Goal: Navigation & Orientation: Go to known website

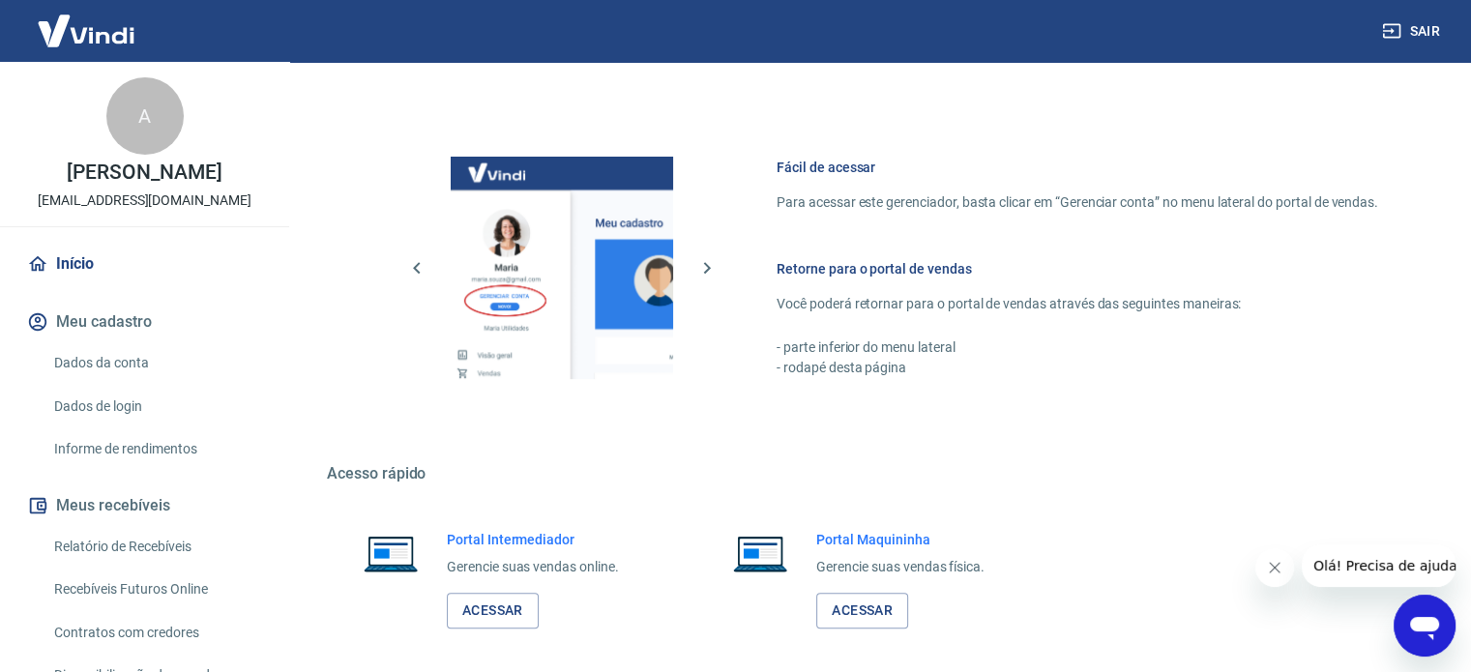
scroll to position [854, 0]
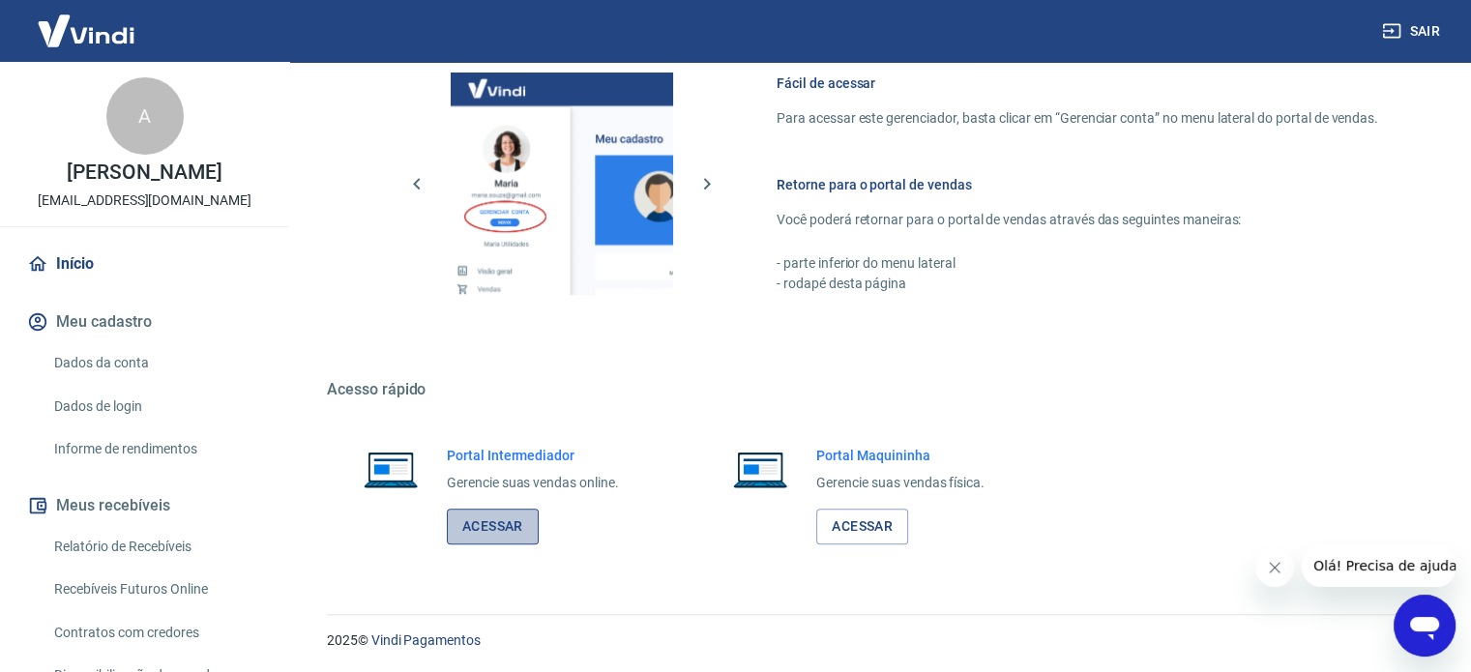
click at [480, 513] on link "Acessar" at bounding box center [493, 527] width 92 height 36
